Goal: Task Accomplishment & Management: Manage account settings

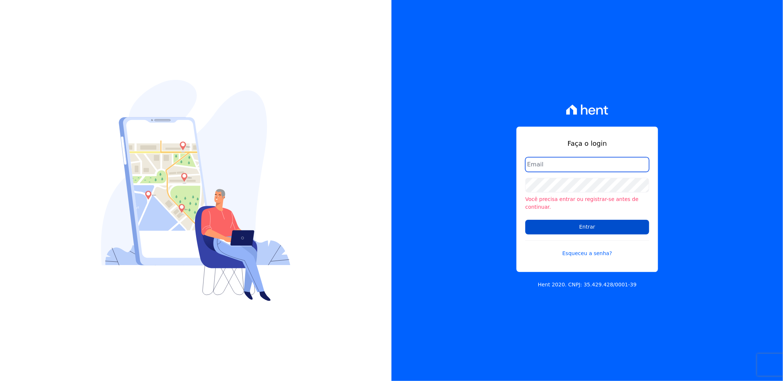
type input "[PERSON_NAME][EMAIL_ADDRESS][PERSON_NAME][DOMAIN_NAME]"
click at [622, 227] on input "Entrar" at bounding box center [587, 227] width 124 height 15
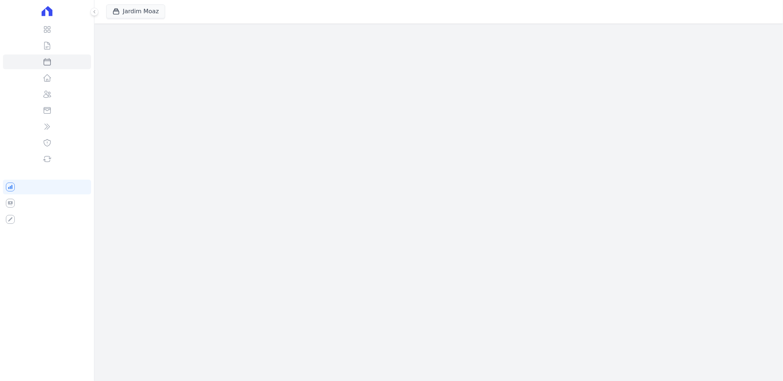
select select
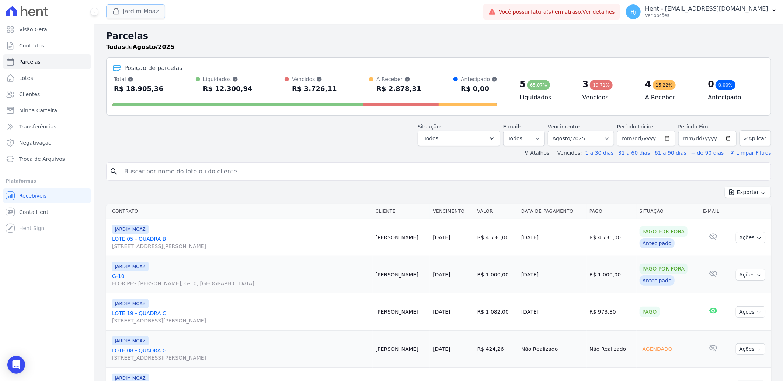
click at [137, 15] on button "Jardim Moaz" at bounding box center [135, 11] width 59 height 14
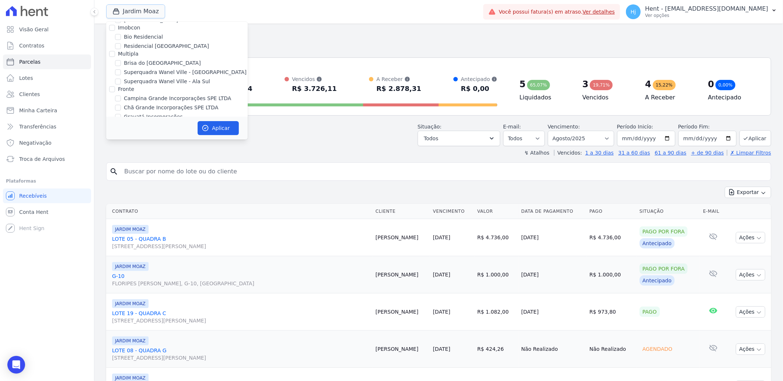
scroll to position [1023, 0]
